Goal: Navigation & Orientation: Find specific page/section

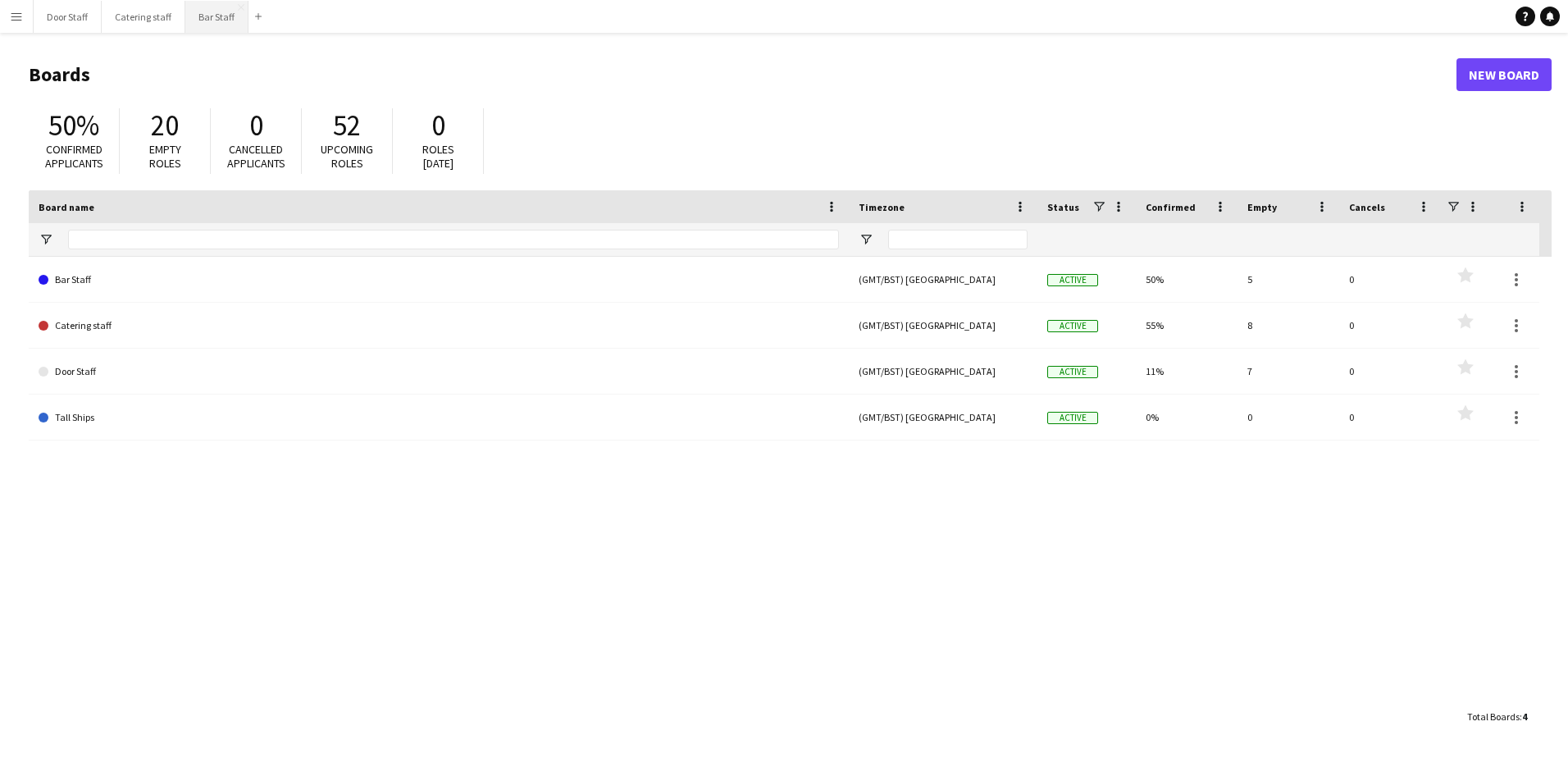
click at [202, 13] on button "Bar Staff Close" at bounding box center [216, 17] width 63 height 32
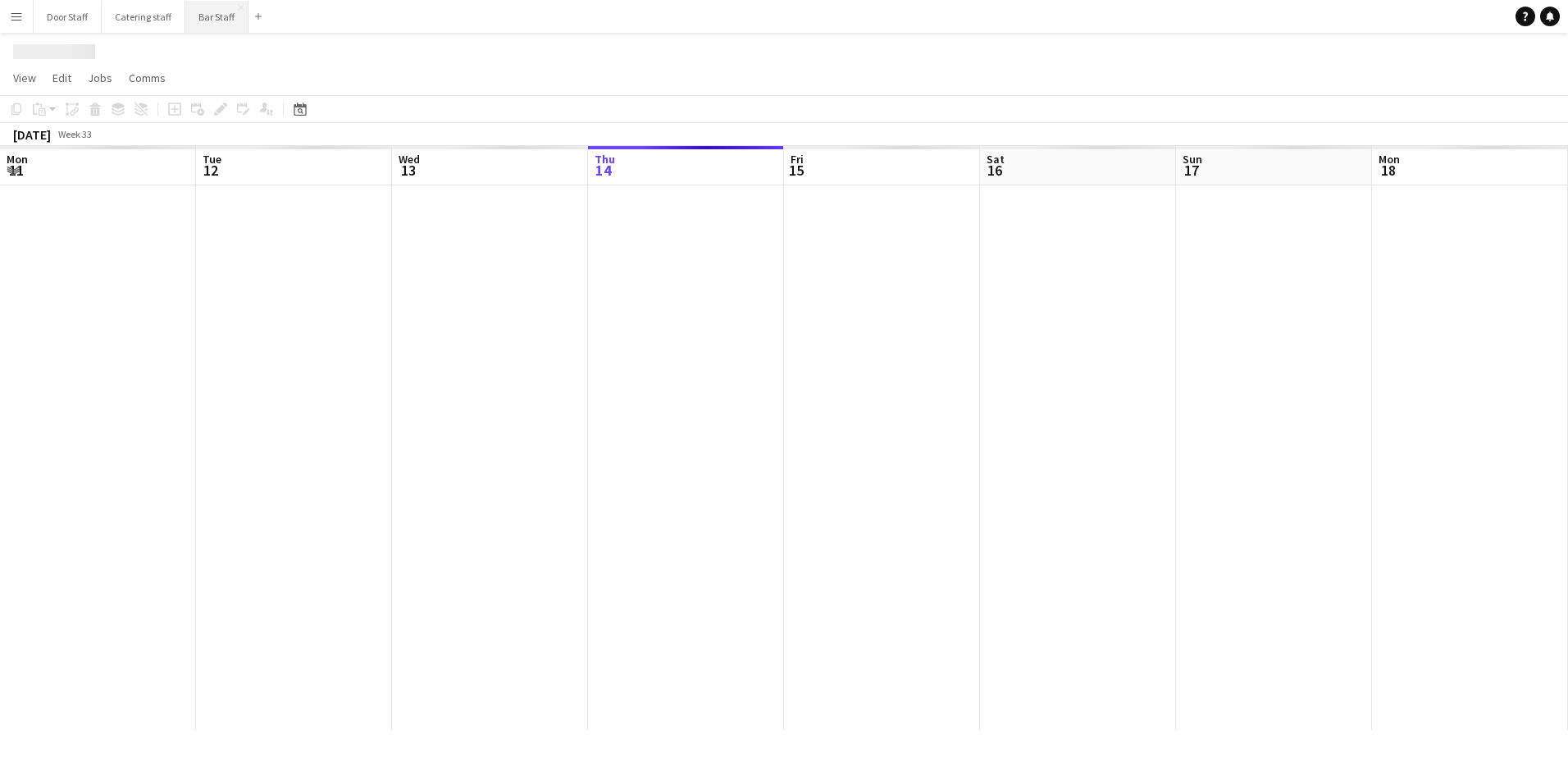
scroll to position [0, 392]
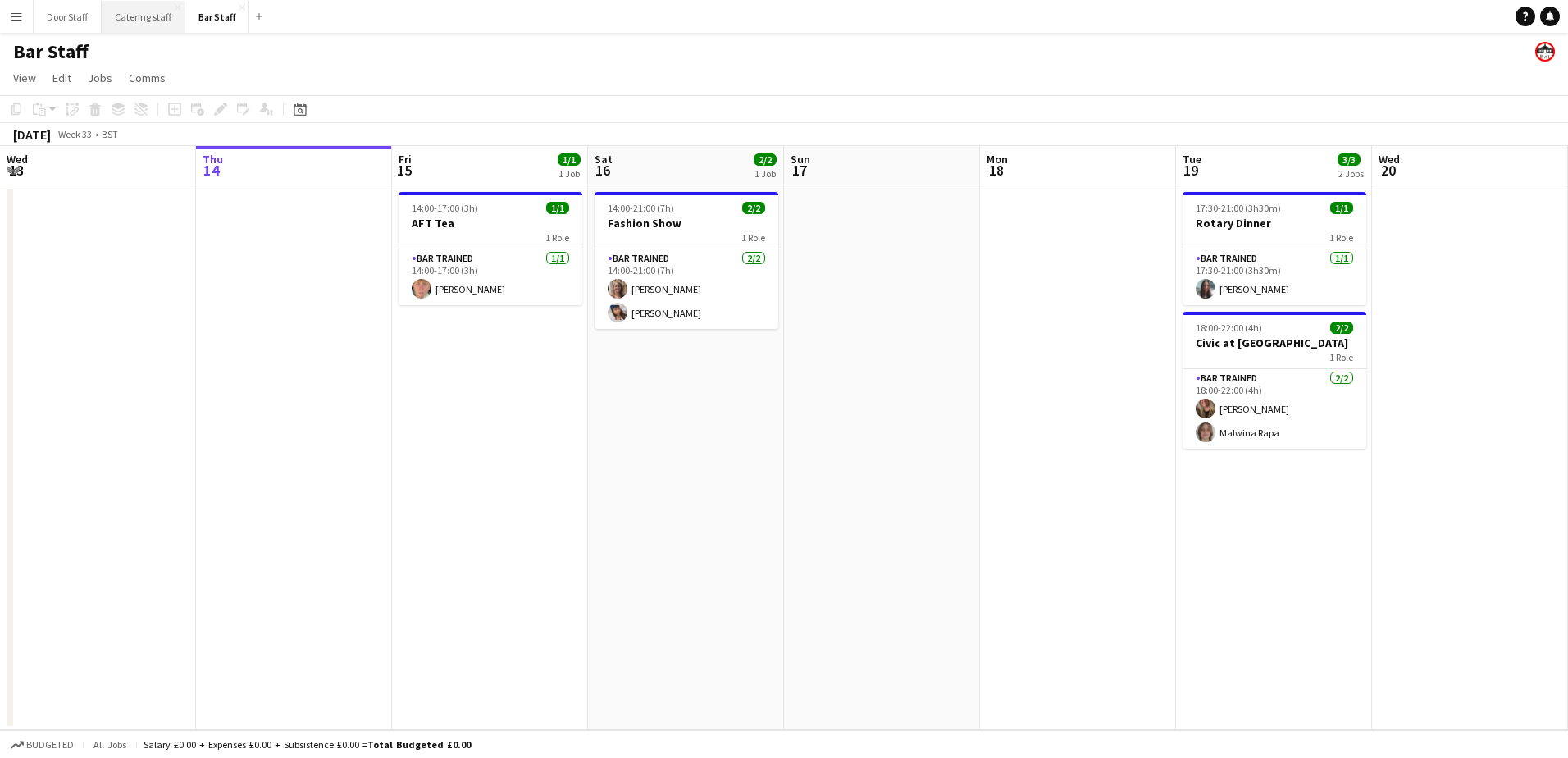
click at [154, 10] on button "Catering staff Close" at bounding box center [143, 17] width 84 height 32
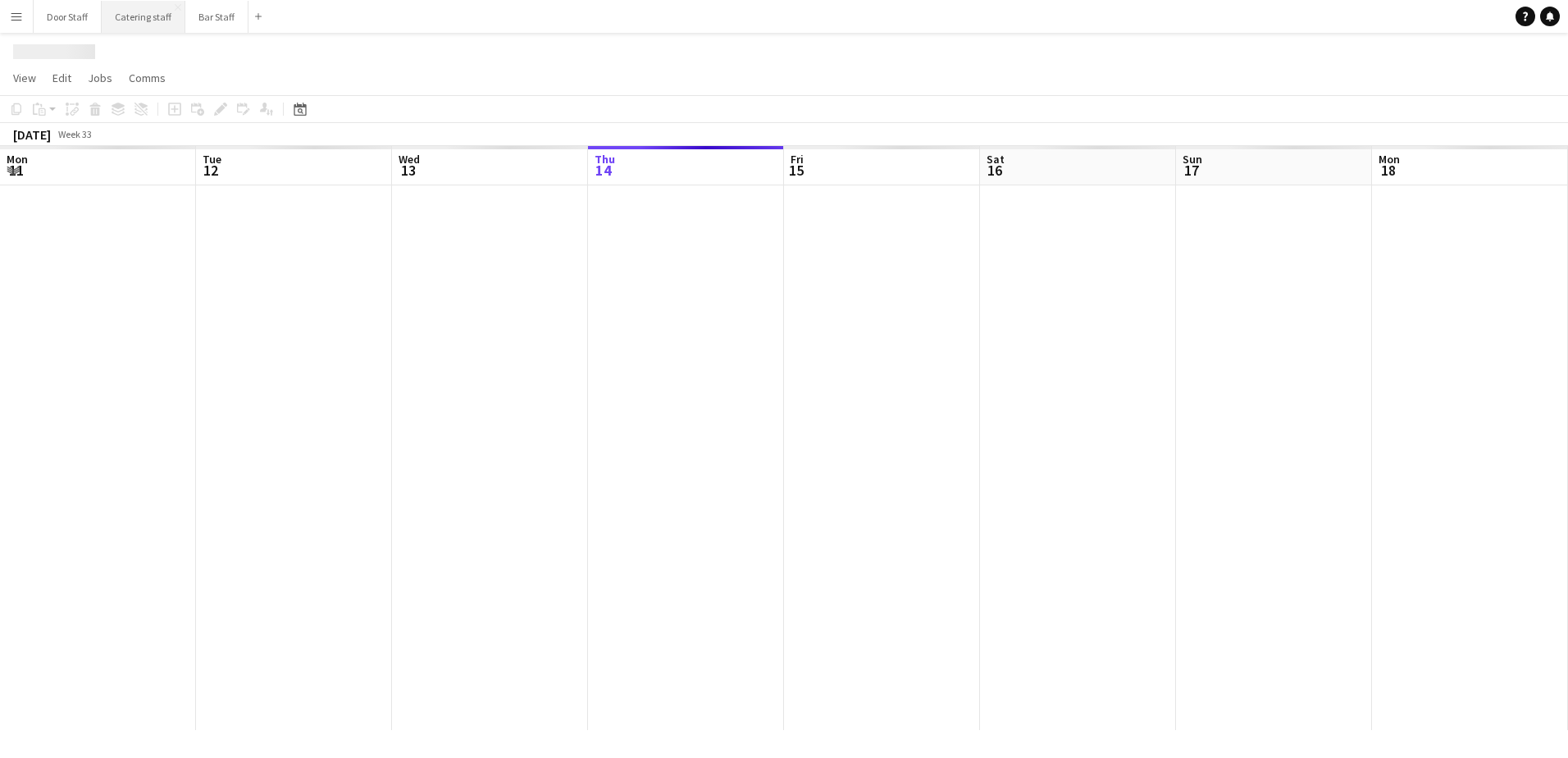
scroll to position [0, 392]
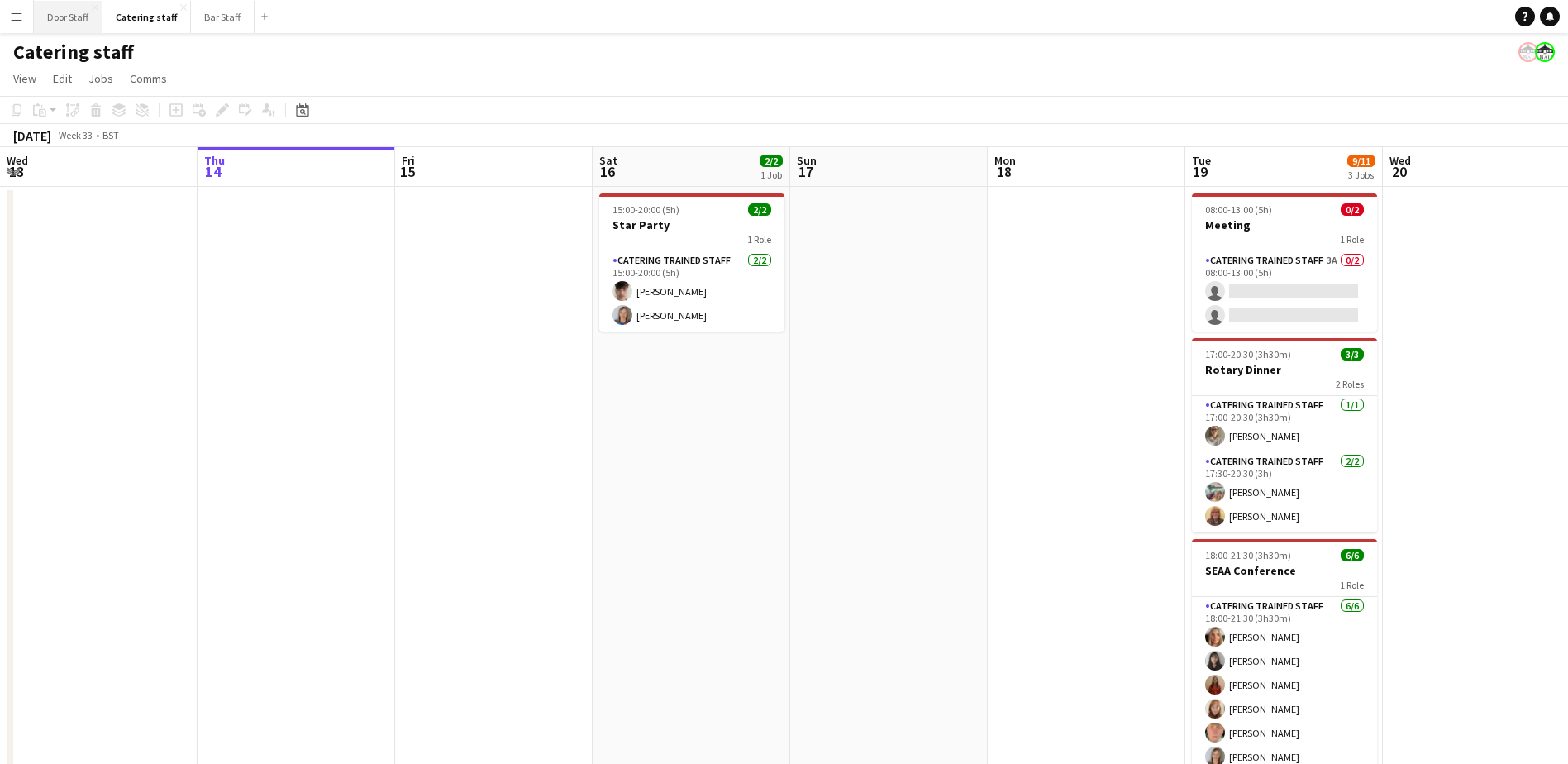
click at [66, 16] on button "Door Staff Close" at bounding box center [68, 17] width 68 height 32
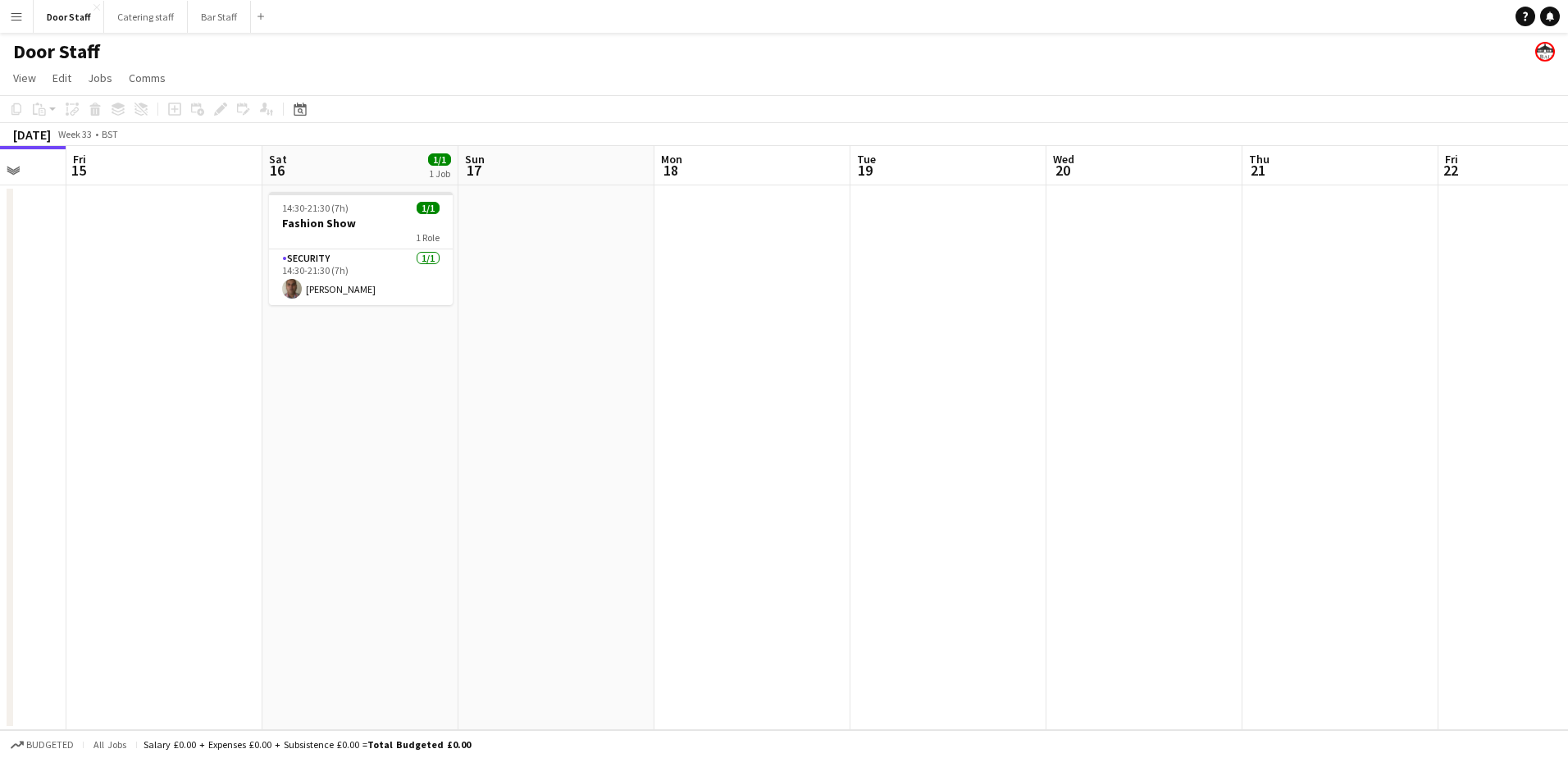
scroll to position [0, 517]
drag, startPoint x: 431, startPoint y: 352, endPoint x: 109, endPoint y: 363, distance: 322.2
click at [109, 363] on app-calendar-viewport "Tue 12 Wed 13 Thu 14 Fri 15 Sat 16 1/1 1 Job Sun 17 Mon 18 Tue 19 Wed 20 Thu 21…" at bounding box center [784, 438] width 1568 height 584
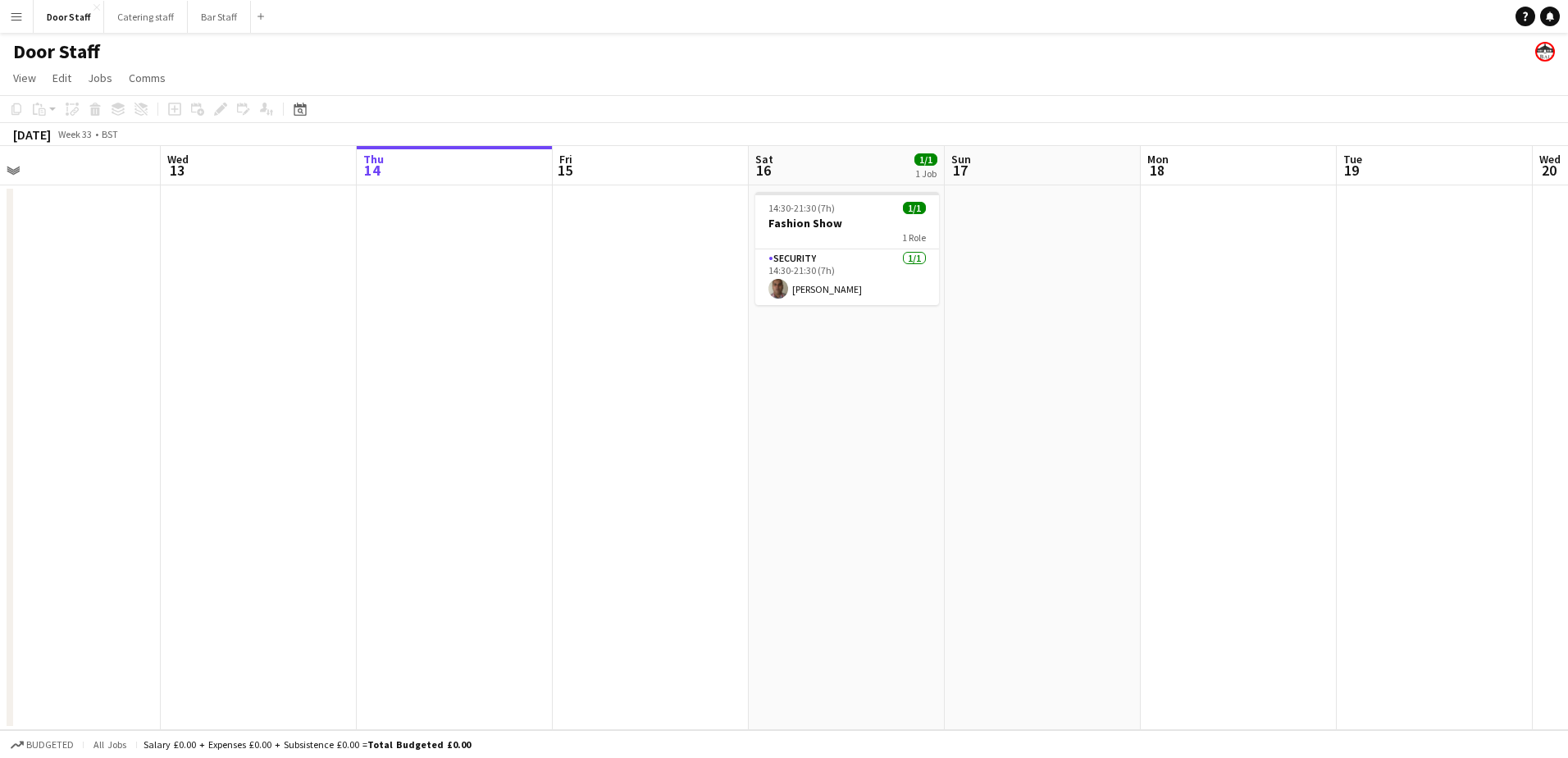
drag, startPoint x: 248, startPoint y: 454, endPoint x: 733, endPoint y: 458, distance: 485.0
click at [733, 458] on app-calendar-viewport "Sun 10 Mon 11 Tue 12 Wed 13 Thu 14 Fri 15 Sat 16 1/1 1 Job Sun 17 Mon 18 Tue 19…" at bounding box center [784, 438] width 1568 height 584
click at [208, 4] on button "Bar Staff Close" at bounding box center [219, 17] width 63 height 32
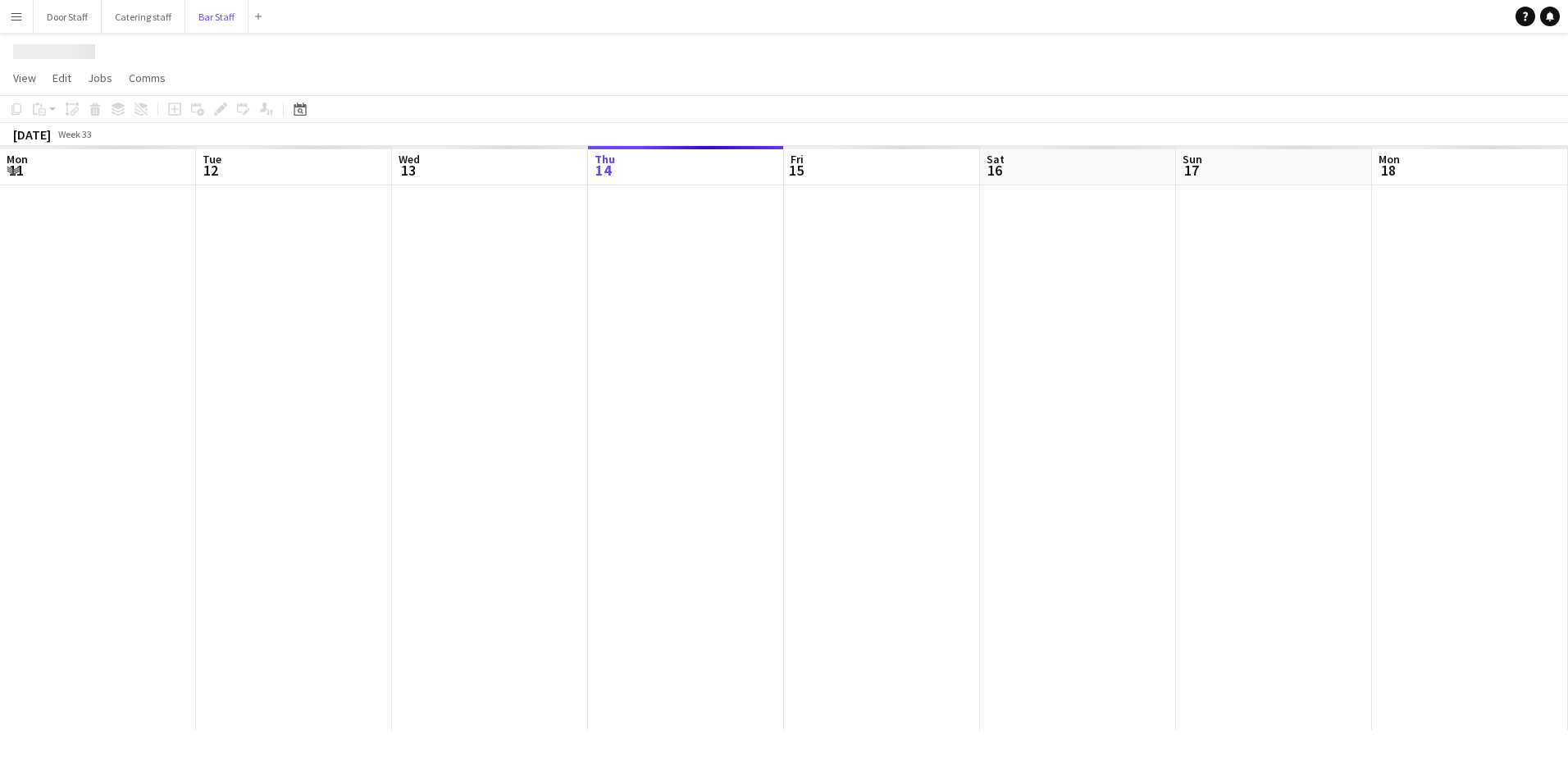
scroll to position [0, 392]
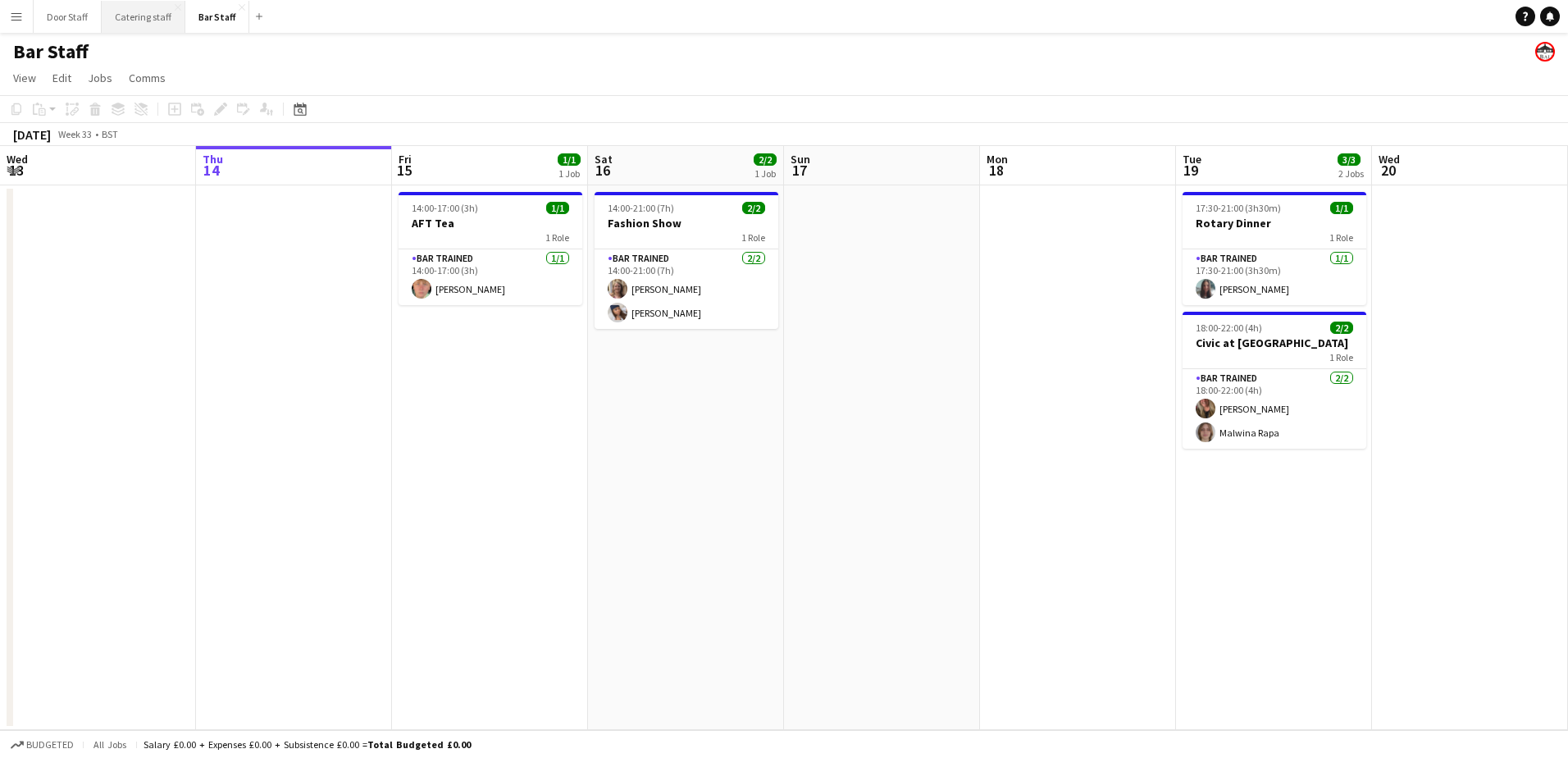
click at [137, 18] on button "Catering staff Close" at bounding box center [143, 17] width 84 height 32
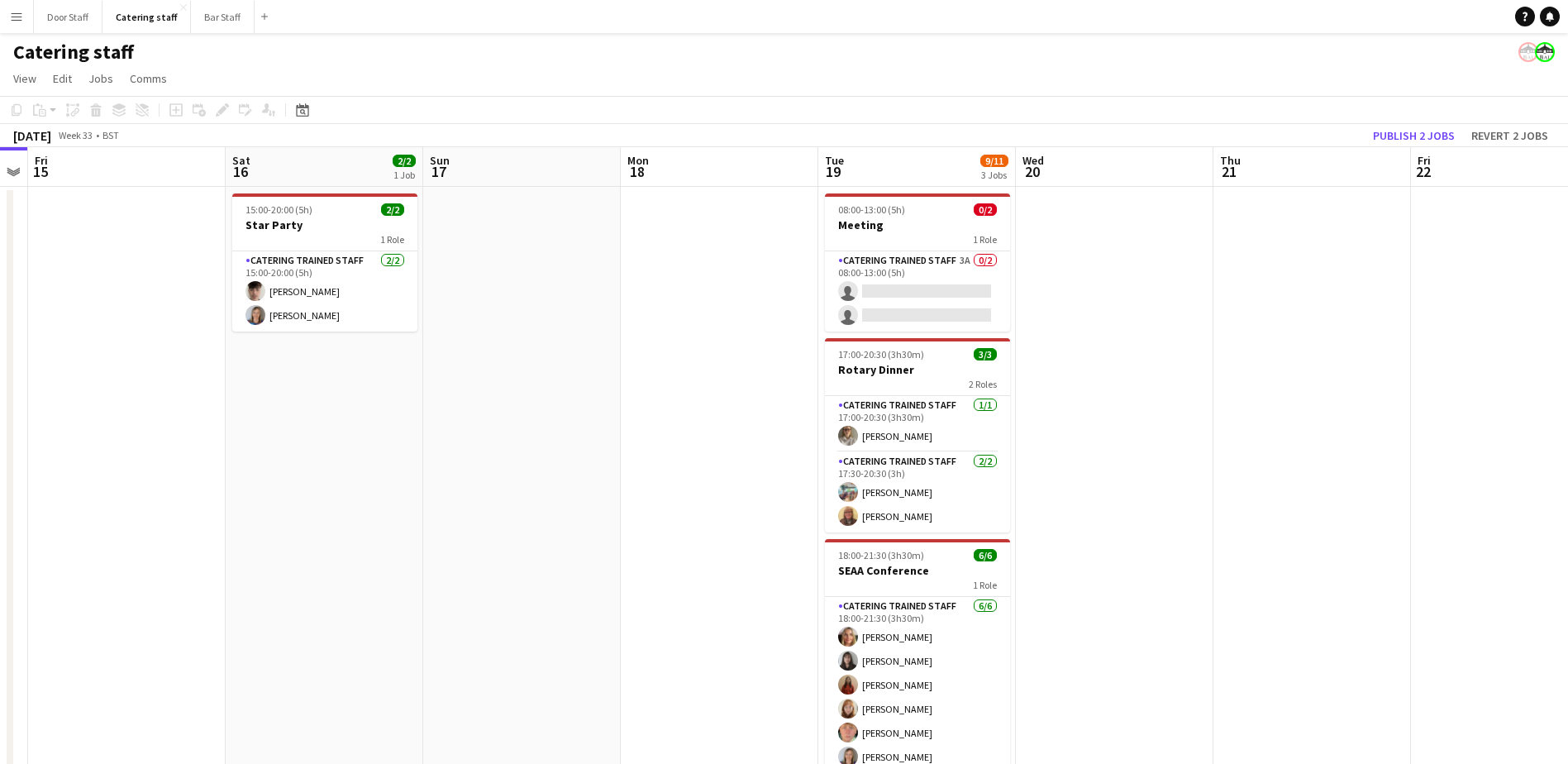
scroll to position [0, 662]
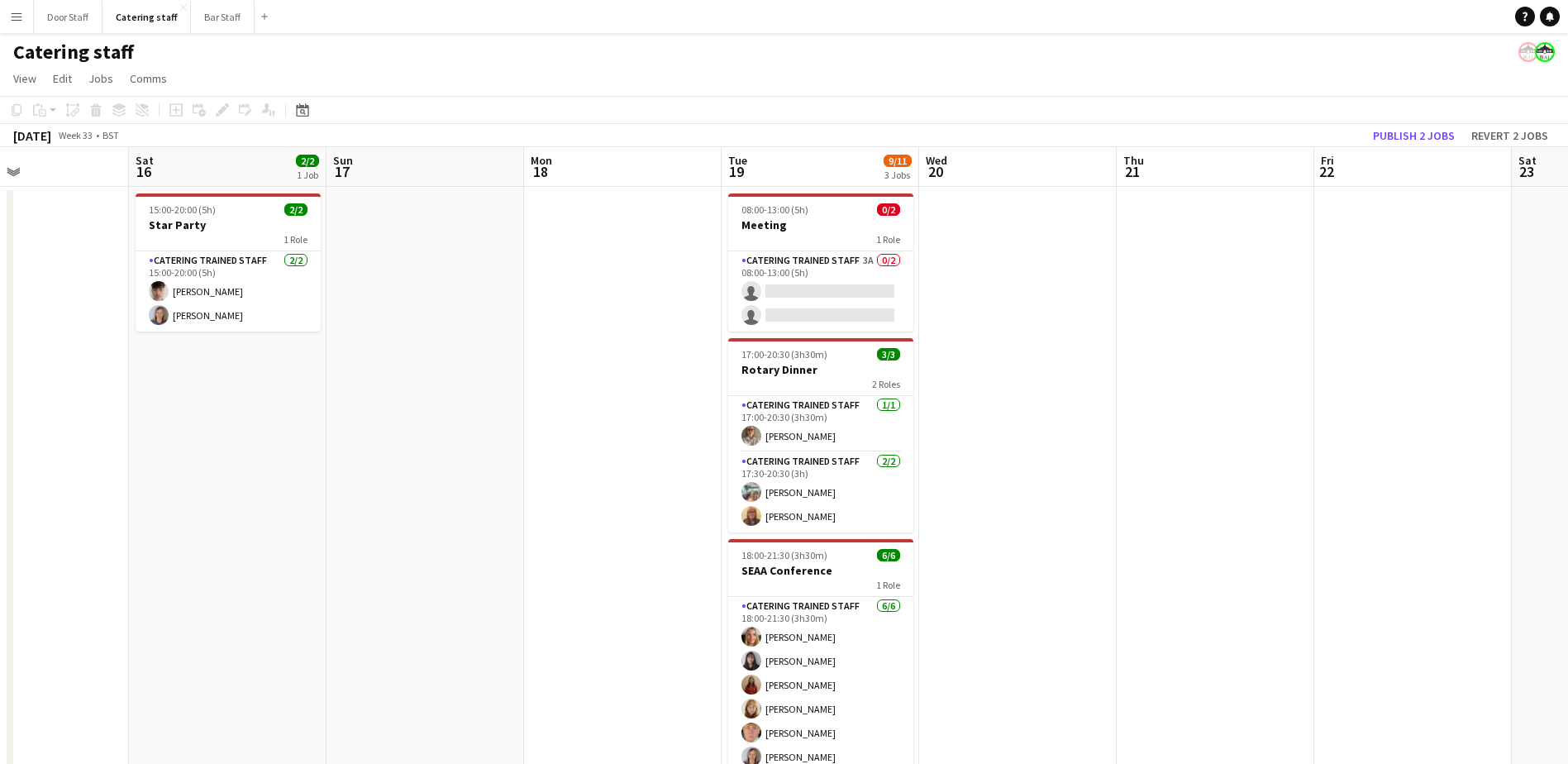
drag, startPoint x: 1036, startPoint y: 496, endPoint x: 177, endPoint y: 495, distance: 859.0
click at [177, 494] on app-calendar-viewport "Tue 12 Wed 13 Thu 14 Fri 15 Sat 16 2/2 1 Job Sun 17 Mon 18 Tue 19 9/11 3 Jobs W…" at bounding box center [784, 478] width 1568 height 663
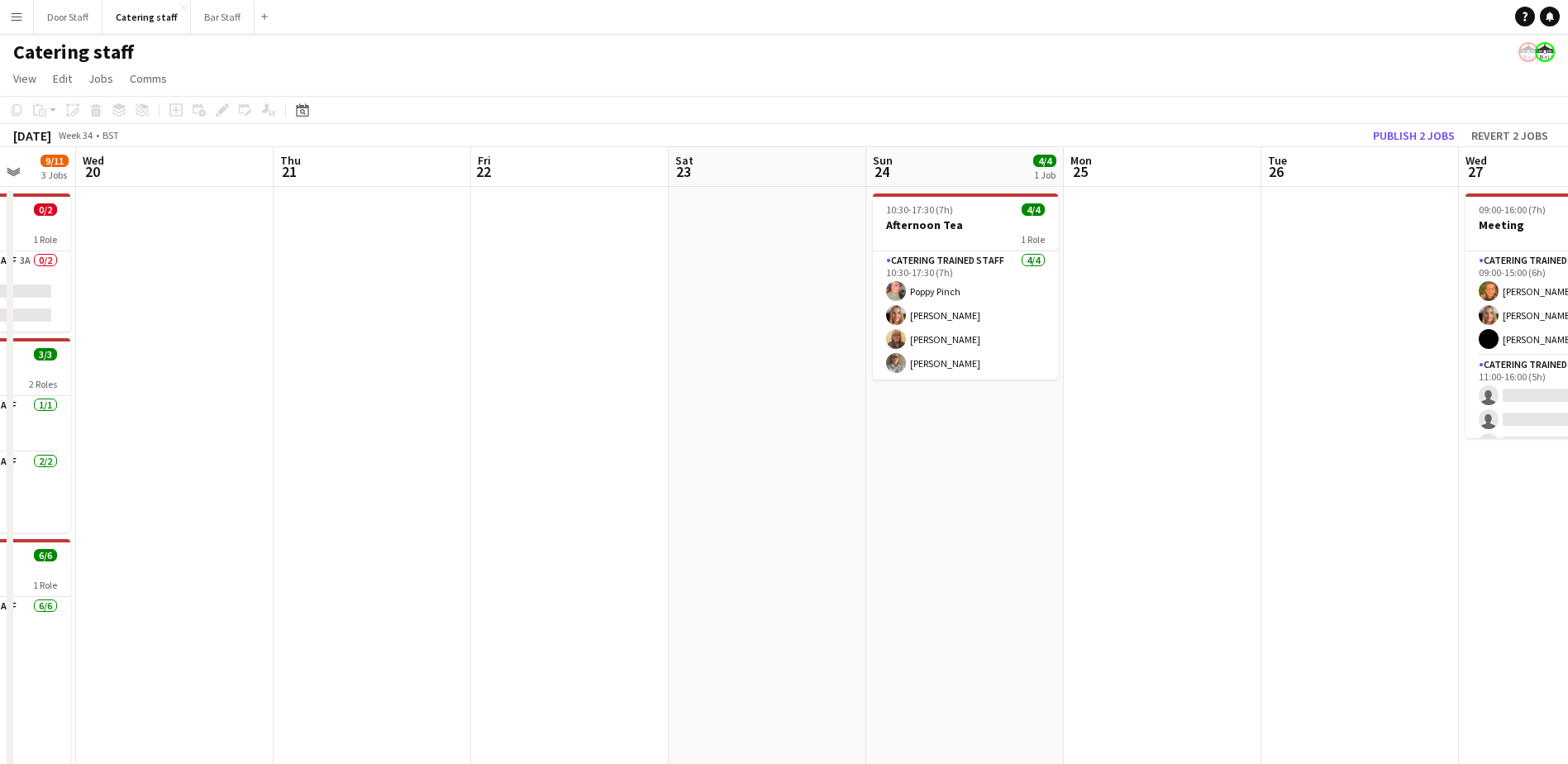
drag, startPoint x: 1104, startPoint y: 527, endPoint x: 261, endPoint y: 511, distance: 843.2
click at [261, 511] on app-calendar-viewport "Sun 17 Mon 18 Tue 19 9/11 3 Jobs Wed 20 Thu 21 Fri 22 Sat 23 Sun 24 4/4 1 Job M…" at bounding box center [784, 478] width 1568 height 663
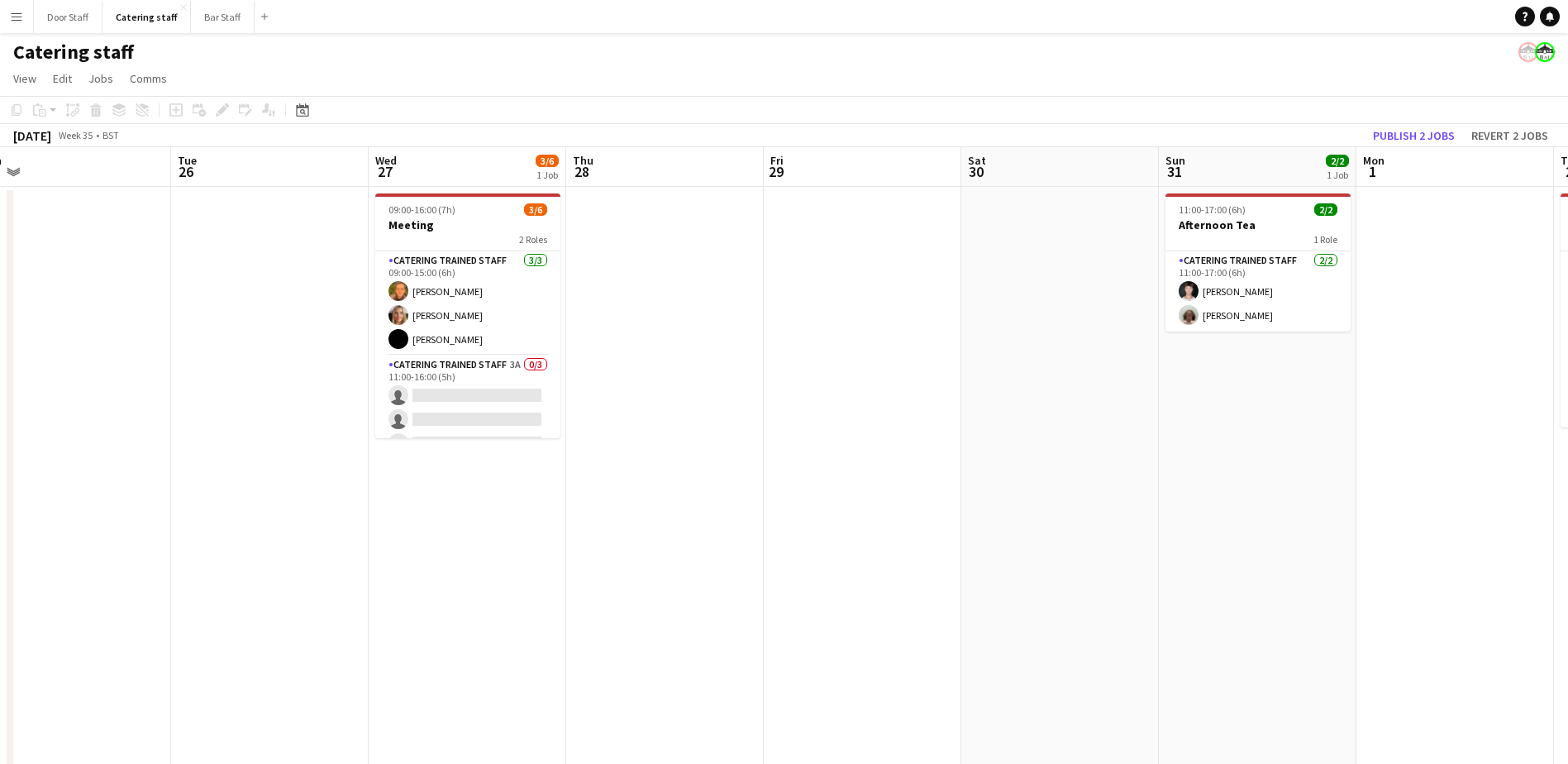
drag, startPoint x: 727, startPoint y: 546, endPoint x: 45, endPoint y: 528, distance: 682.2
click at [0, 525] on html "Menu Boards Boards Boards All jobs Status Workforce Workforce My Workforce Recr…" at bounding box center [784, 405] width 1568 height 810
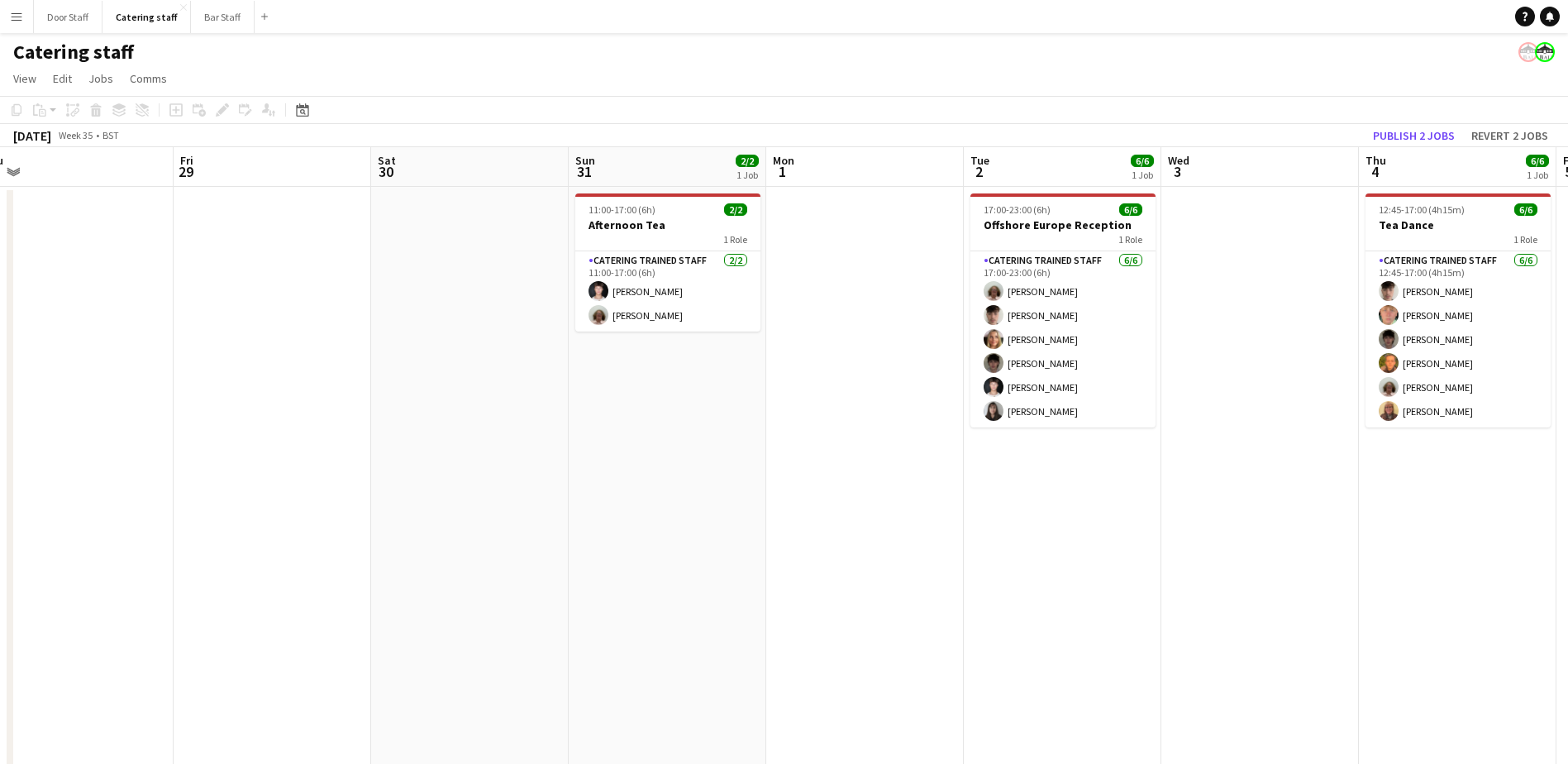
drag, startPoint x: 828, startPoint y: 539, endPoint x: -3, endPoint y: 529, distance: 831.1
click at [0, 529] on html "Menu Boards Boards Boards All jobs Status Workforce Workforce My Workforce Recr…" at bounding box center [784, 405] width 1568 height 810
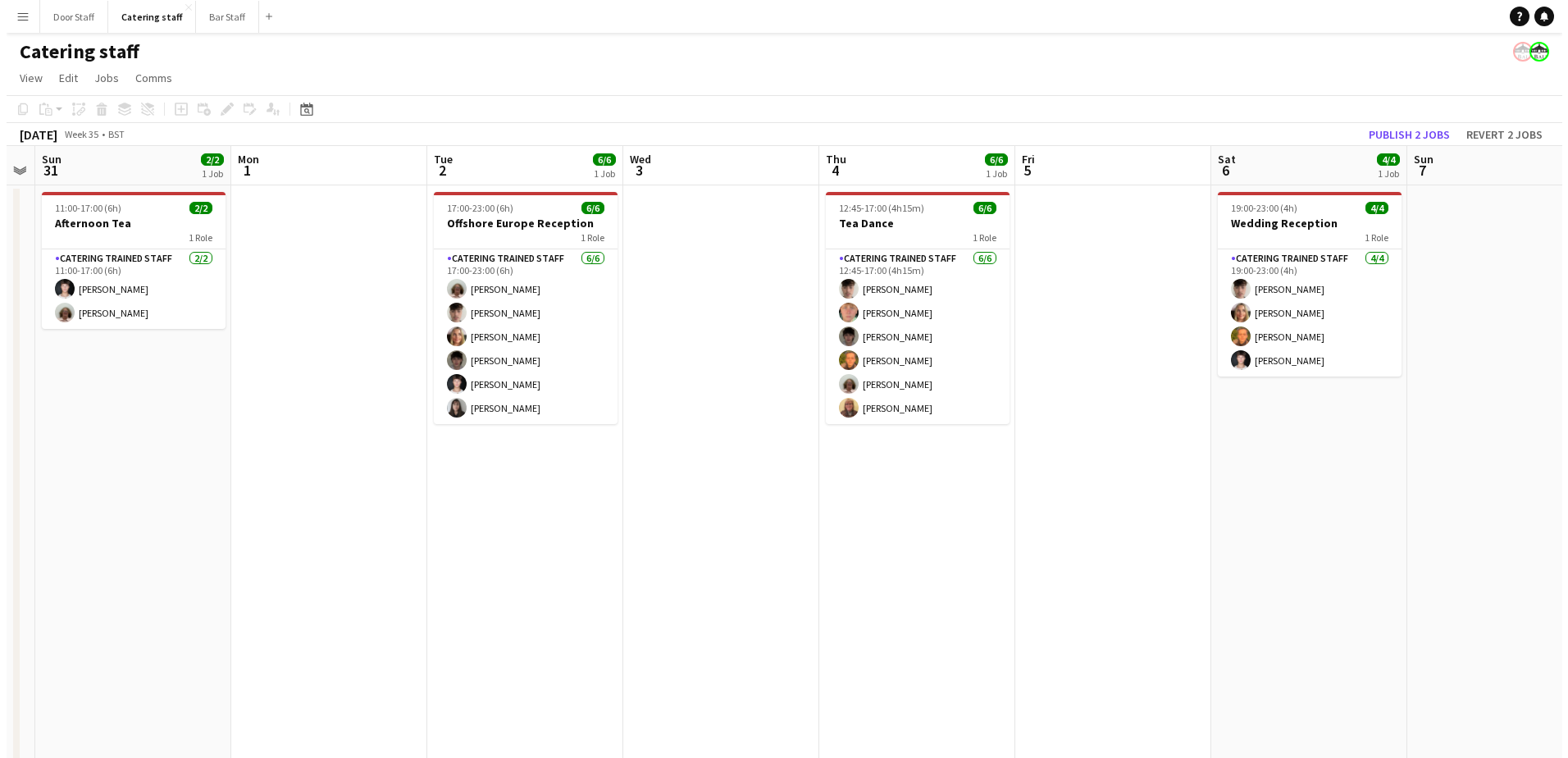
scroll to position [0, 345]
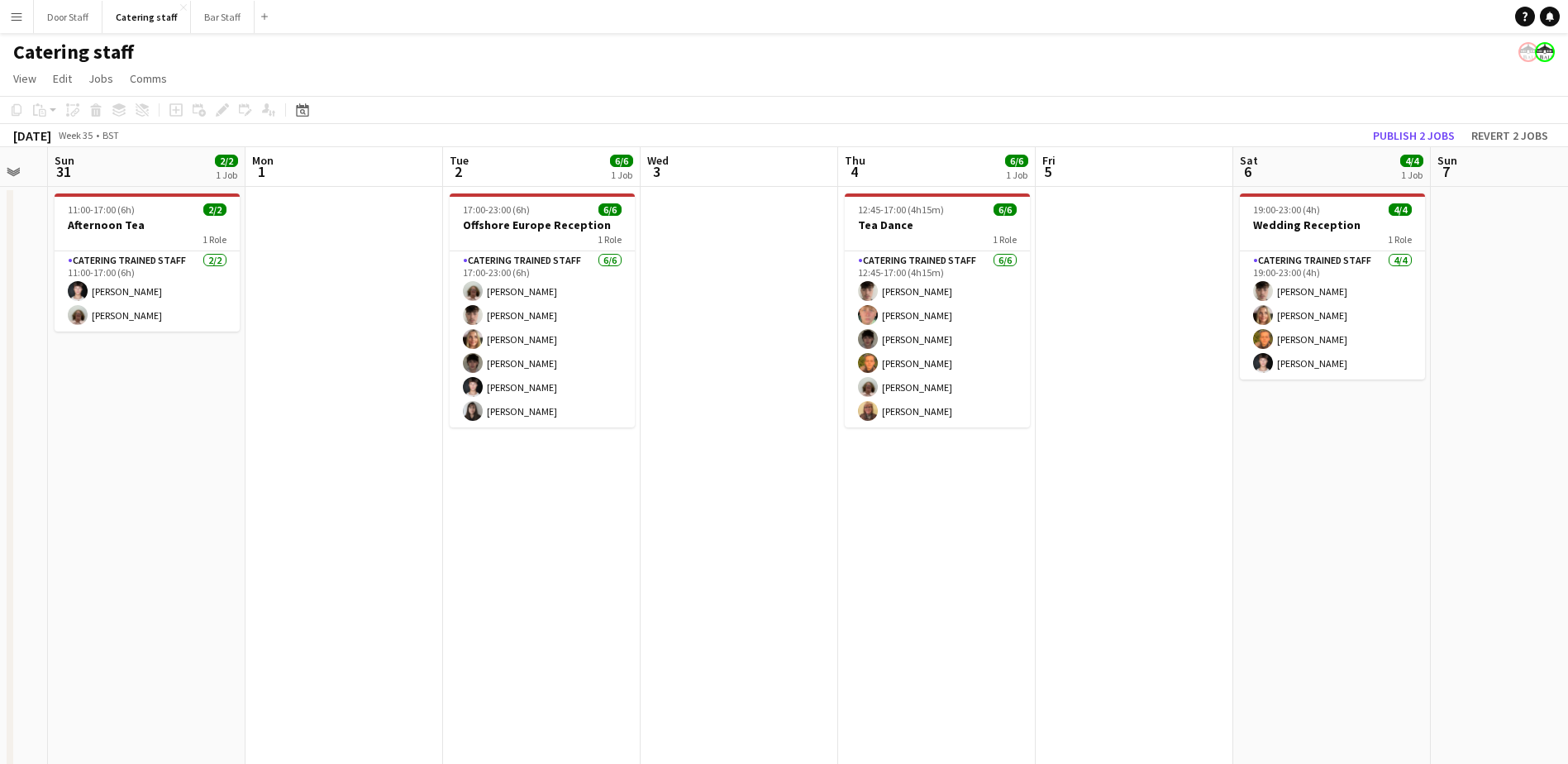
drag, startPoint x: 861, startPoint y: 563, endPoint x: 538, endPoint y: 587, distance: 323.9
click at [538, 587] on app-calendar-viewport "Fri 29 Sat 30 Sun 31 2/2 1 Job Mon 1 Tue 2 6/6 1 Job Wed 3 Thu 4 6/6 1 Job Fri …" at bounding box center [784, 478] width 1568 height 663
click at [203, 15] on button "Bar Staff Close" at bounding box center [222, 17] width 63 height 32
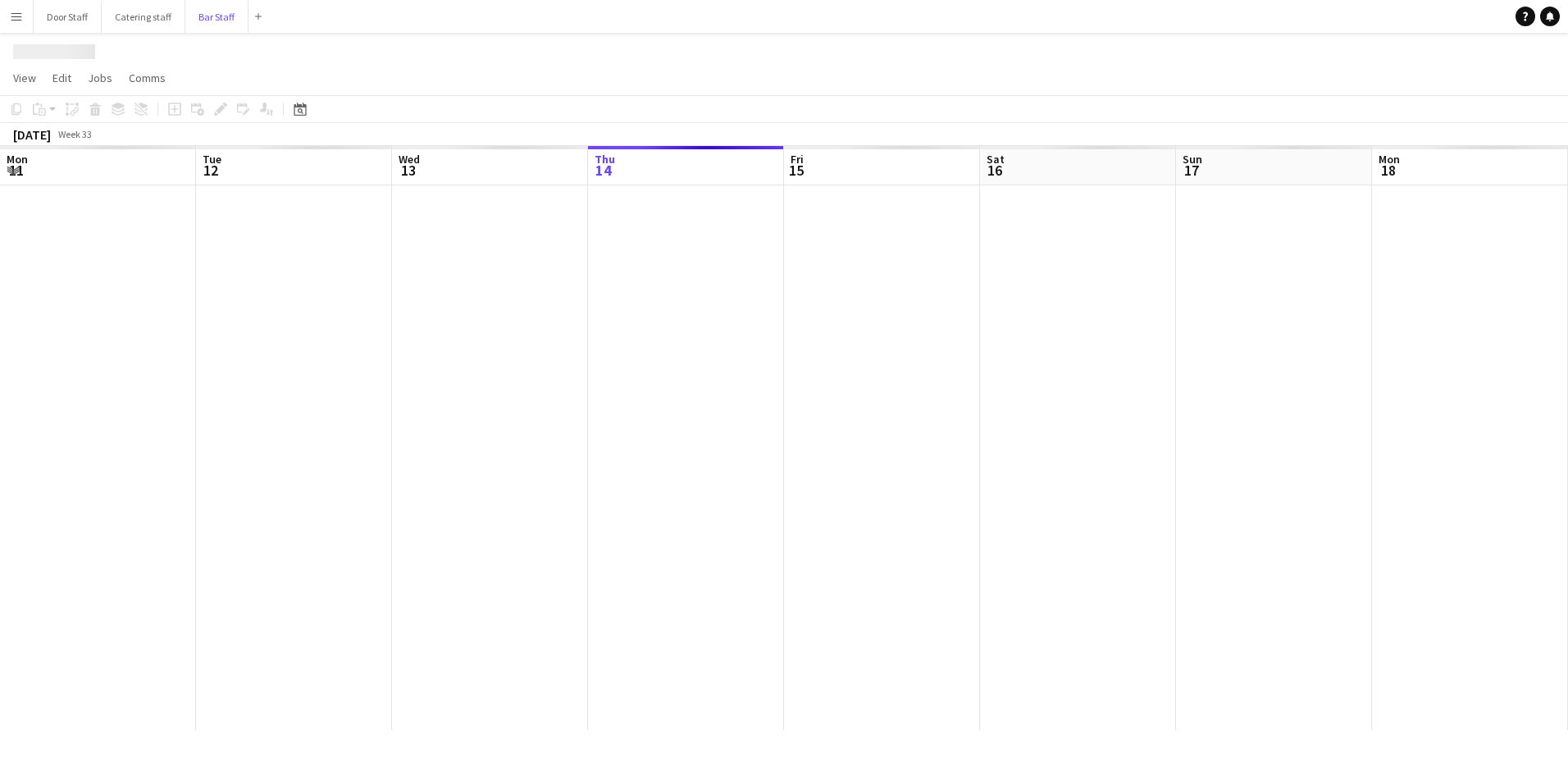
scroll to position [0, 392]
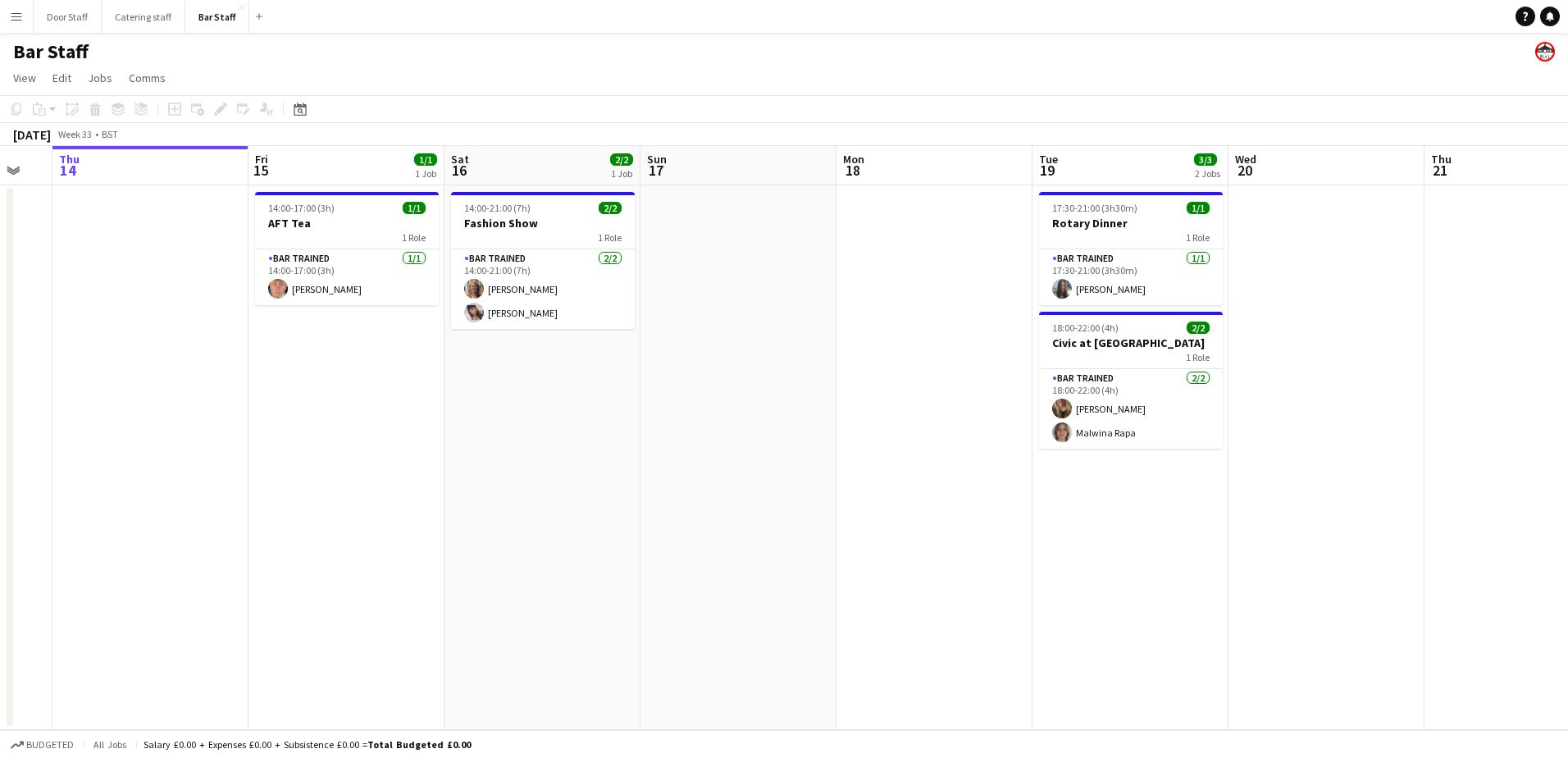
drag, startPoint x: 763, startPoint y: 585, endPoint x: -3, endPoint y: 583, distance: 766.0
click at [0, 583] on html "Menu Boards Boards Boards All jobs Status Workforce Workforce My Workforce Recr…" at bounding box center [784, 379] width 1568 height 758
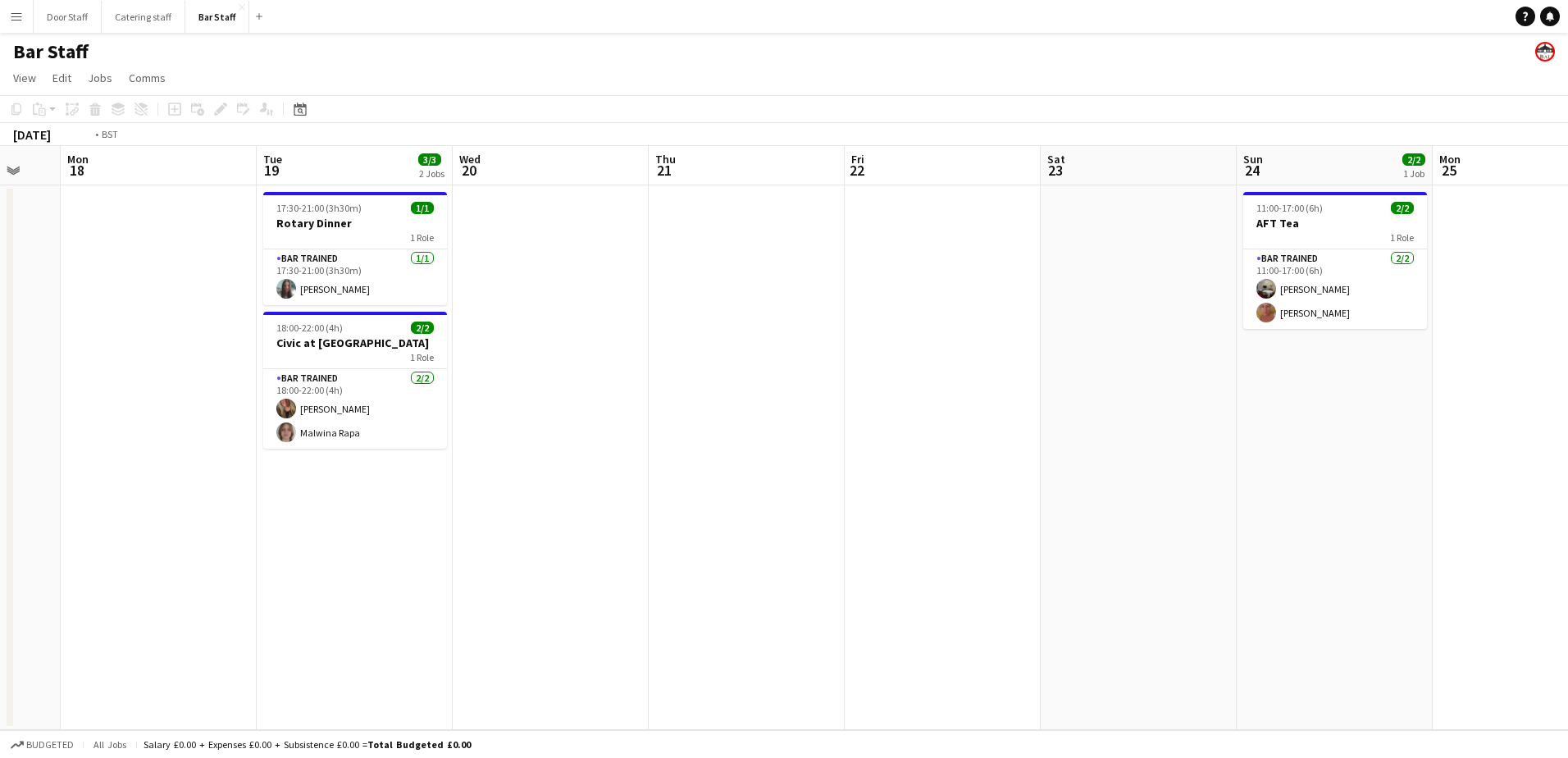
drag, startPoint x: 952, startPoint y: 525, endPoint x: 104, endPoint y: 551, distance: 848.4
click at [0, 547] on html "Menu Boards Boards Boards All jobs Status Workforce Workforce My Workforce Recr…" at bounding box center [784, 379] width 1568 height 758
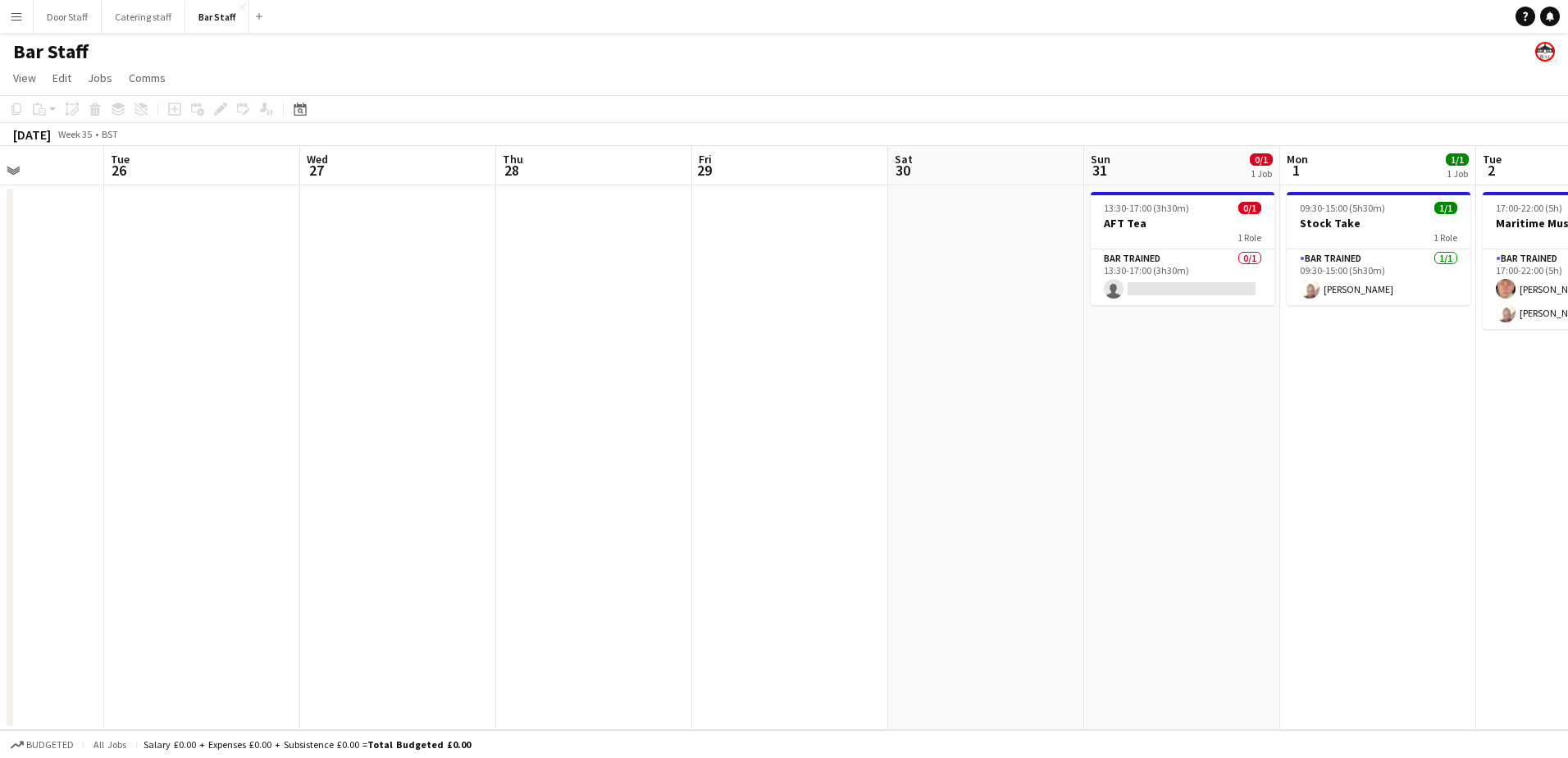
drag, startPoint x: 19, startPoint y: 547, endPoint x: 0, endPoint y: 555, distance: 20.6
click at [0, 555] on html "Menu Boards Boards Boards All jobs Status Workforce Workforce My Workforce Recr…" at bounding box center [784, 379] width 1568 height 758
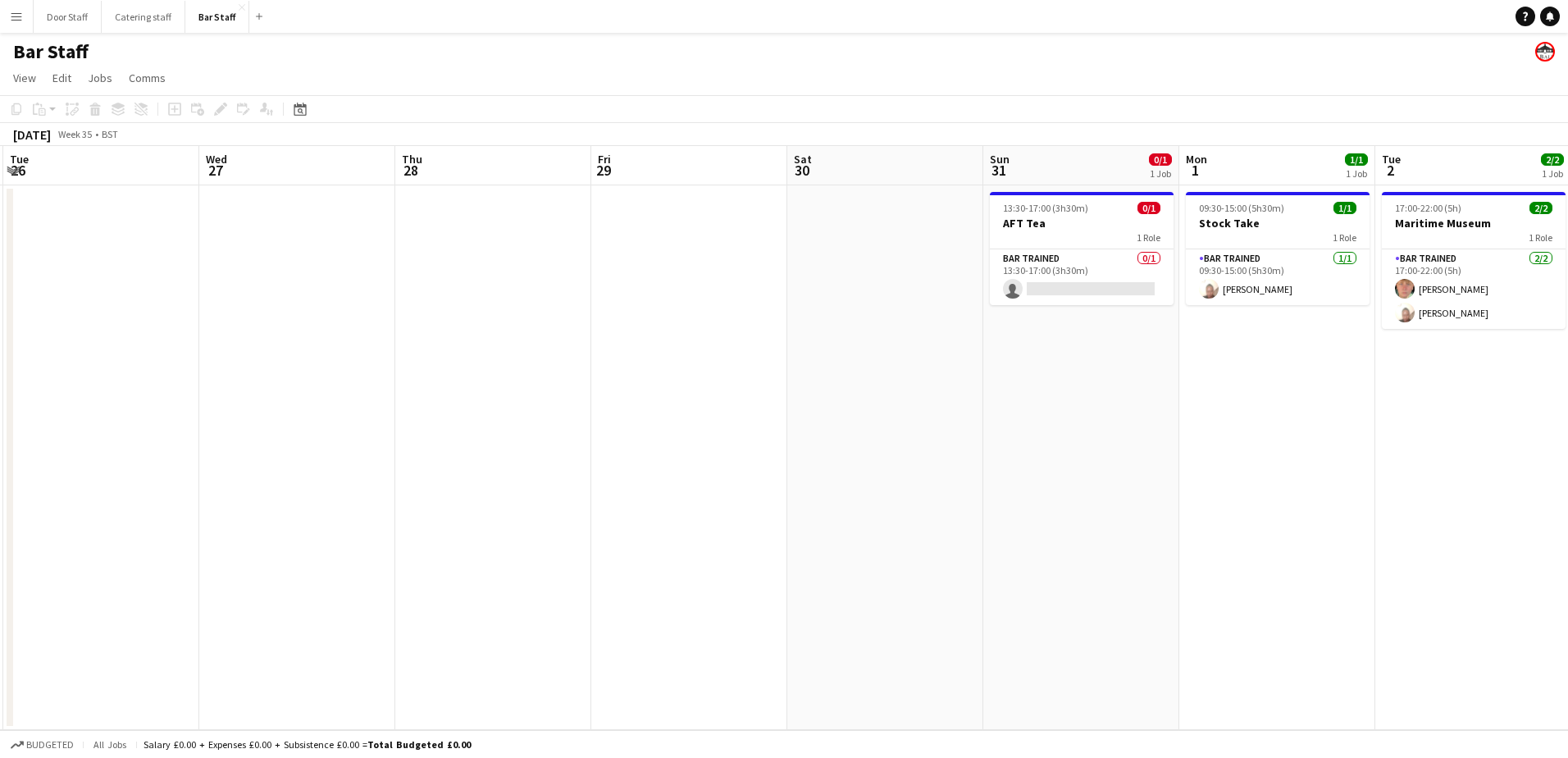
scroll to position [0, 531]
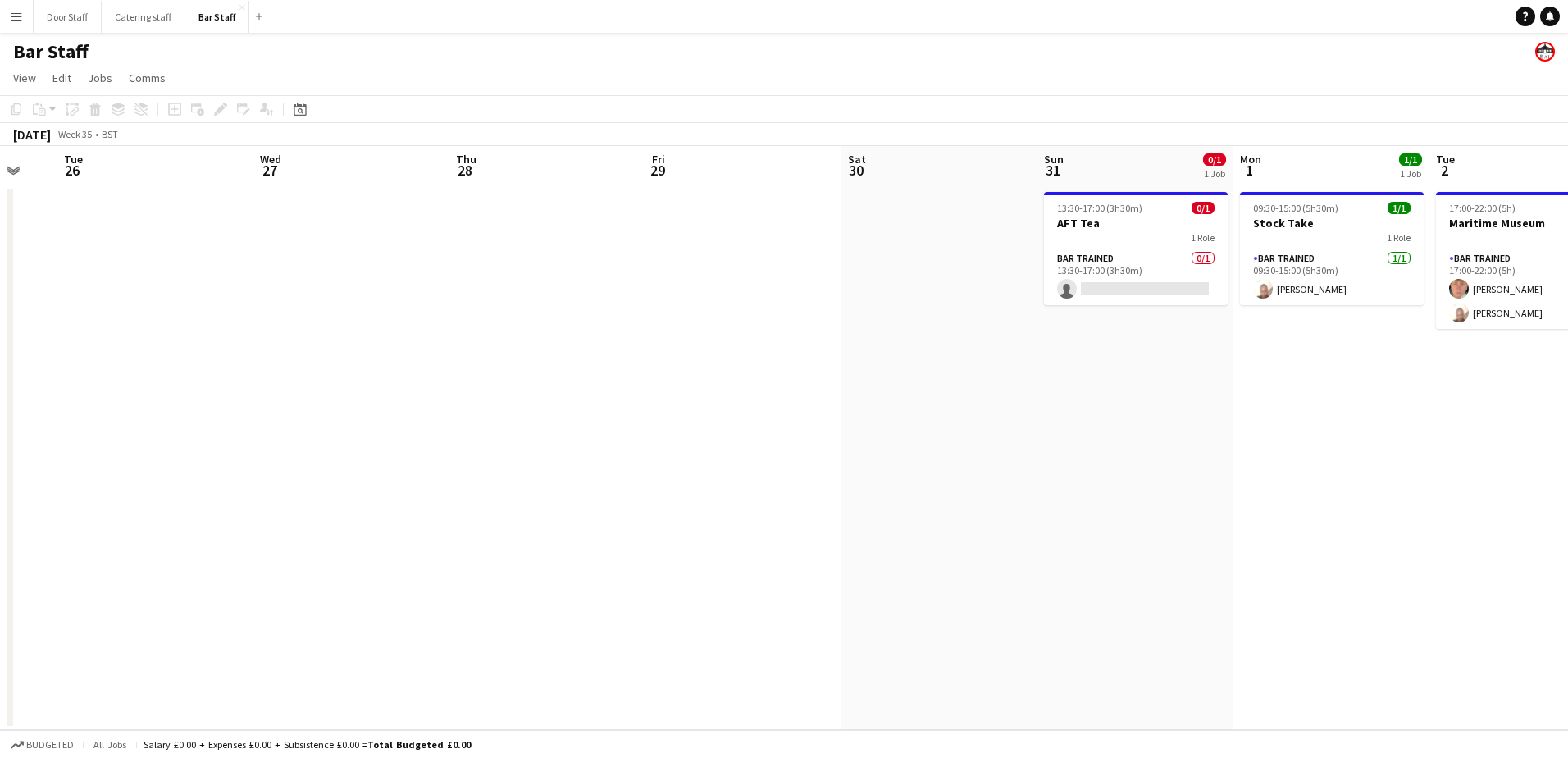
drag, startPoint x: 916, startPoint y: 550, endPoint x: 85, endPoint y: 530, distance: 831.2
click at [85, 530] on app-calendar-viewport "Sat 23 Sun 24 2/2 1 Job Mon 25 Tue 26 Wed 27 Thu 28 Fri 29 Sat 30 Sun 31 0/1 1 …" at bounding box center [784, 438] width 1568 height 584
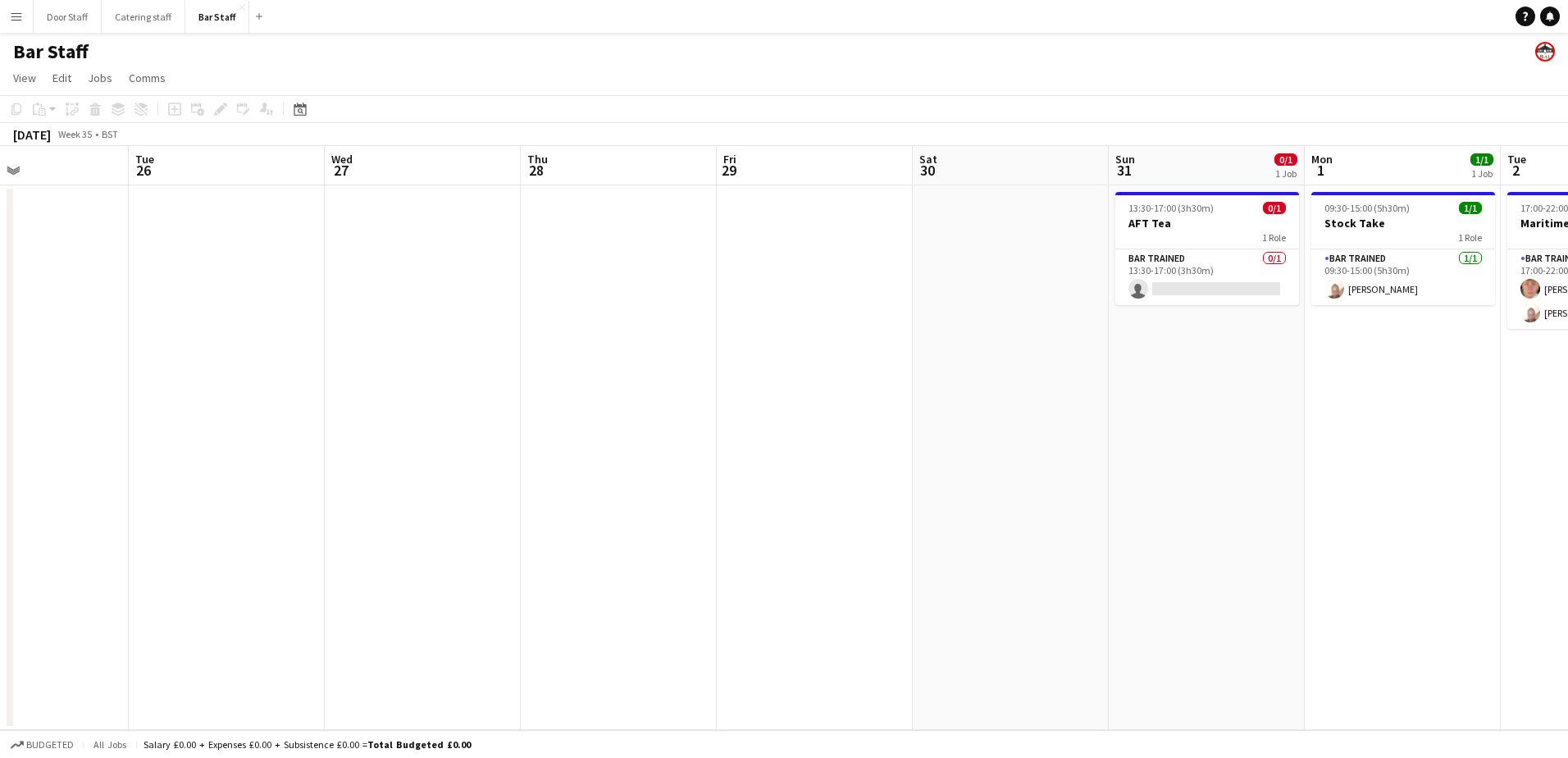
drag, startPoint x: 590, startPoint y: 400, endPoint x: 948, endPoint y: 372, distance: 359.1
click at [948, 372] on app-calendar-viewport "Sat 23 Sun 24 2/2 1 Job Mon 25 Tue 26 Wed 27 Thu 28 Fri 29 Sat 30 Sun 31 0/1 1 …" at bounding box center [784, 438] width 1568 height 584
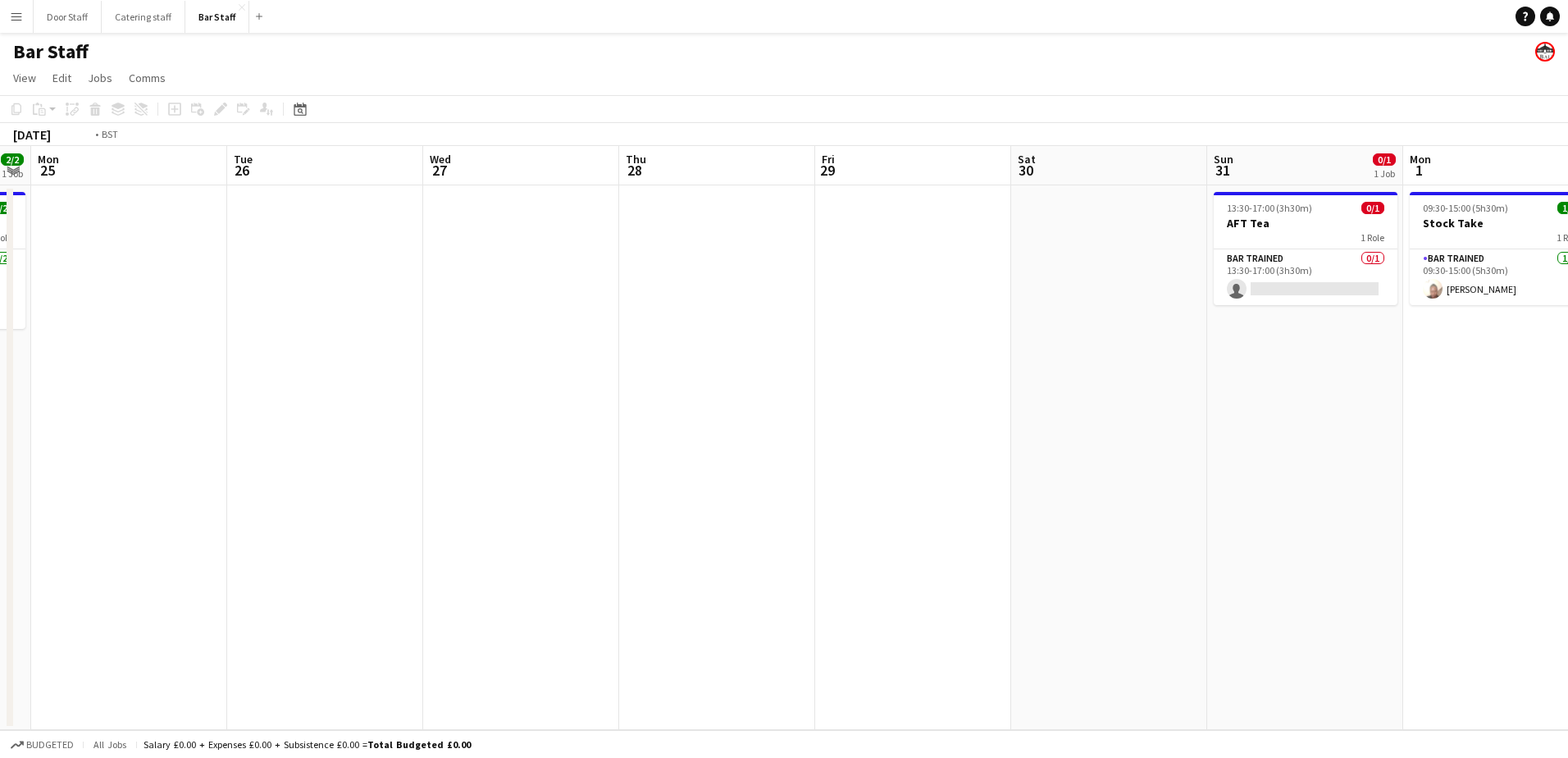
drag, startPoint x: 307, startPoint y: 464, endPoint x: 1177, endPoint y: 392, distance: 873.0
click at [1177, 392] on app-calendar-viewport "Sat 23 Sun 24 2/2 1 Job Mon 25 Tue 26 Wed 27 Thu 28 Fri 29 Sat 30 Sun 31 0/1 1 …" at bounding box center [784, 438] width 1568 height 584
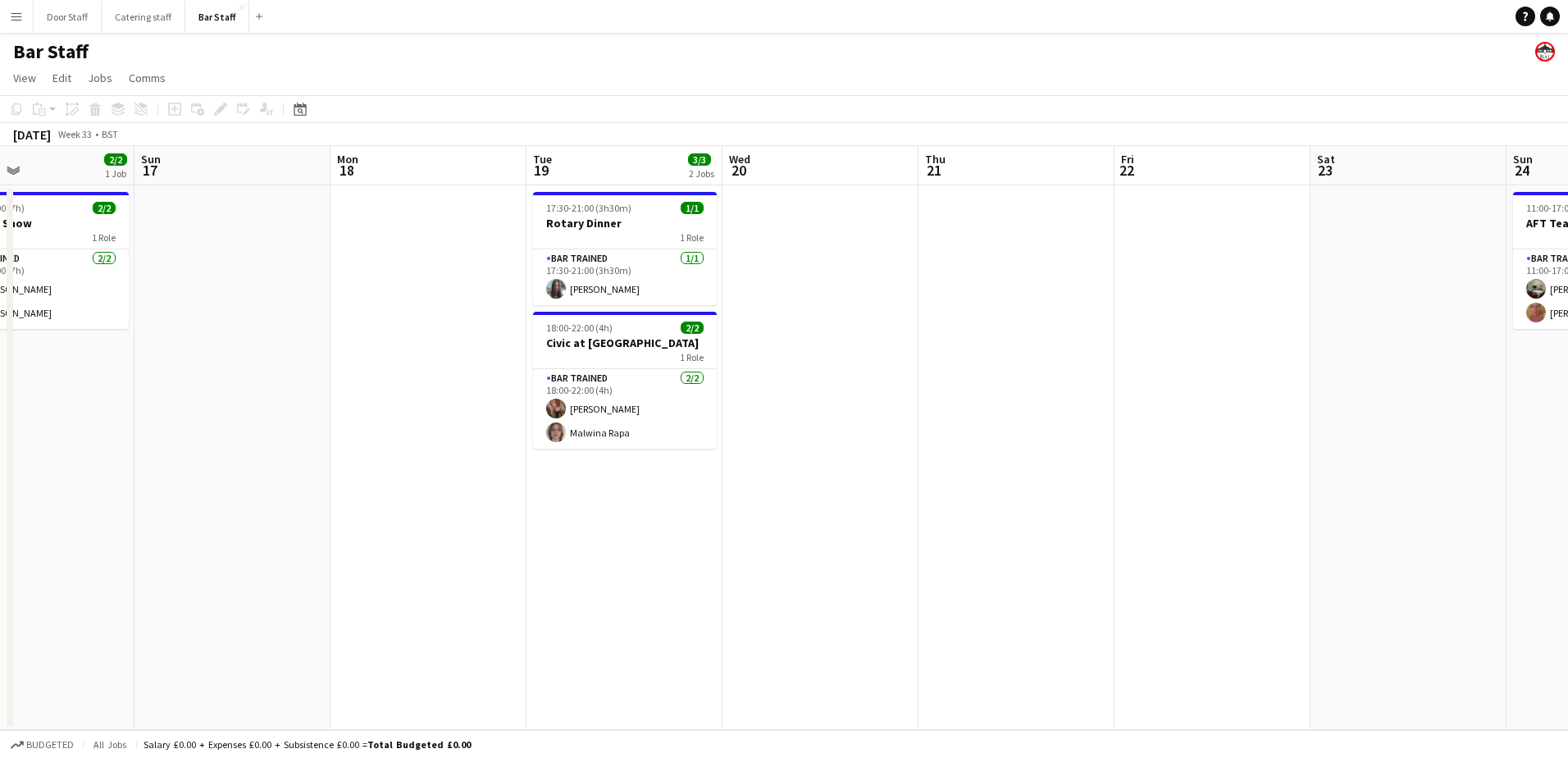
scroll to position [0, 362]
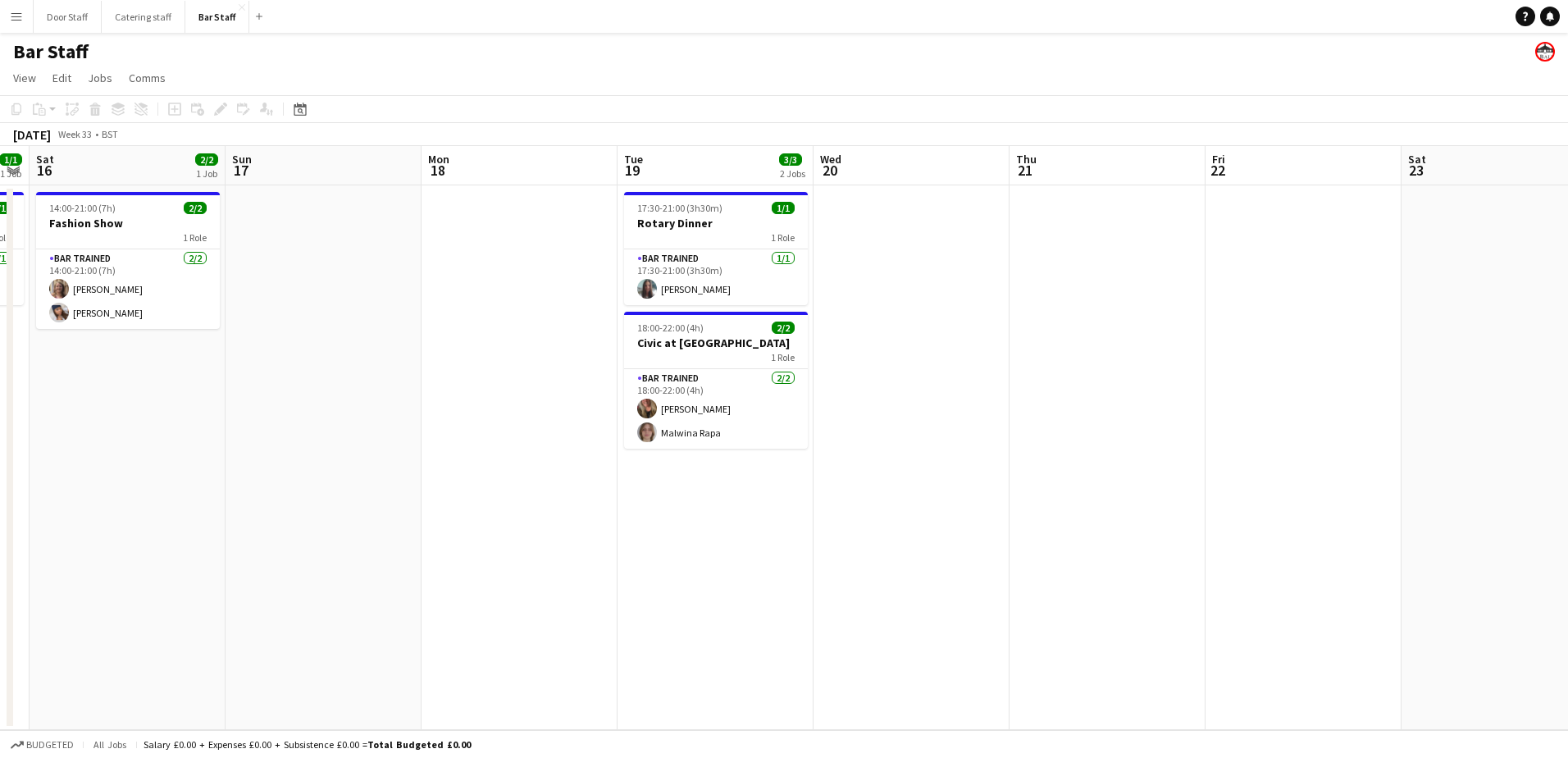
drag, startPoint x: 1068, startPoint y: 406, endPoint x: 1224, endPoint y: 363, distance: 161.8
click at [1224, 363] on app-calendar-viewport "Thu 14 Fri 15 1/1 1 Job Sat 16 2/2 1 Job Sun 17 Mon 18 Tue 19 3/3 2 Jobs Wed 20…" at bounding box center [784, 438] width 1568 height 584
